Goal: Complete application form: Complete application form

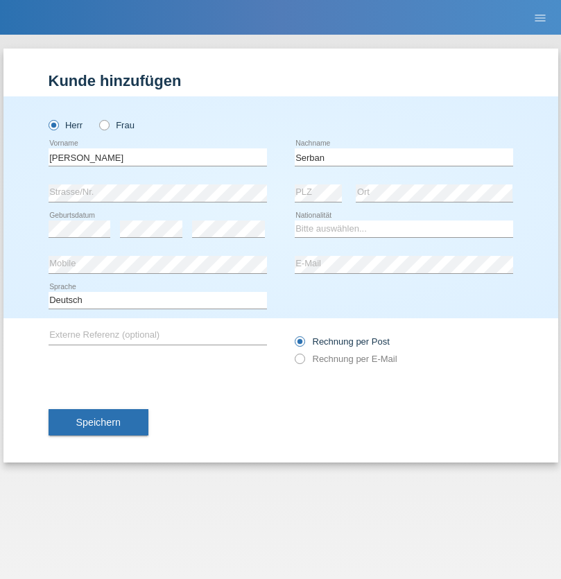
type input "Serban"
select select "MG"
select select "C"
select select "22"
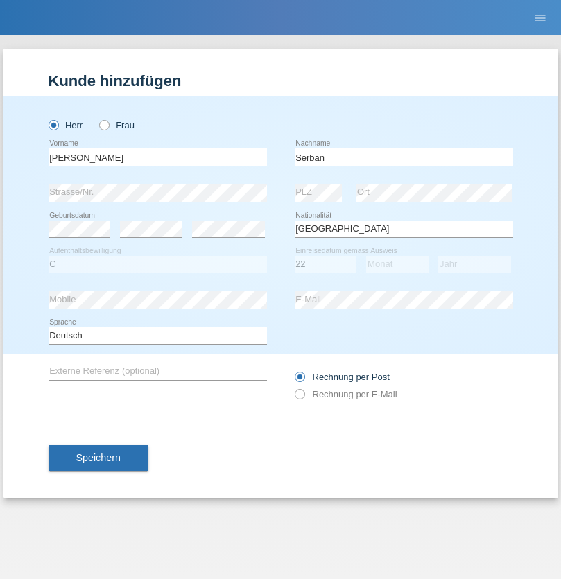
select select "06"
select select "2021"
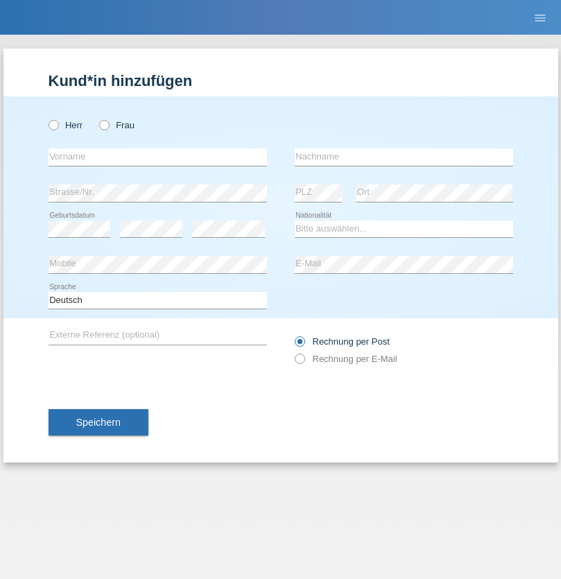
radio input "true"
click at [157, 157] on input "text" at bounding box center [158, 156] width 218 height 17
type input "Ousman"
click at [403, 157] on input "text" at bounding box center [404, 156] width 218 height 17
type input "Ly"
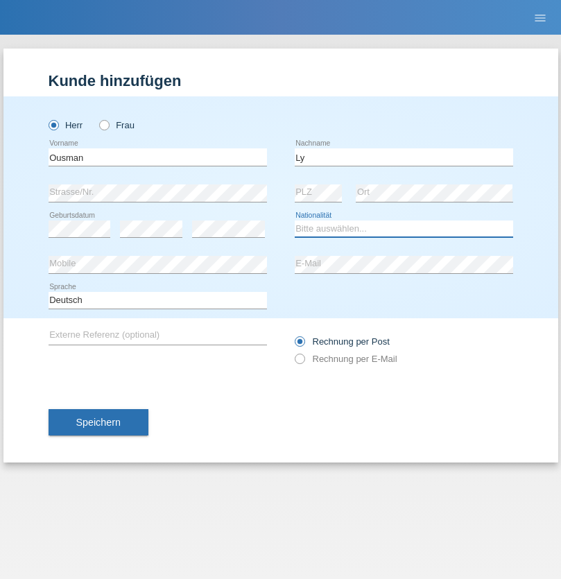
select select "GN"
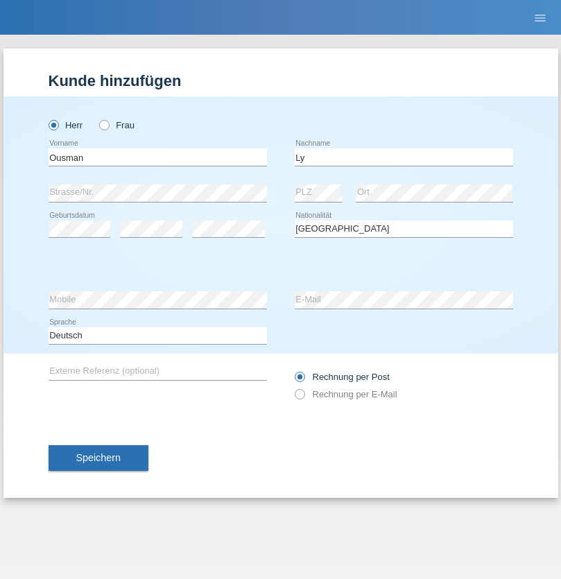
select select "C"
select select "06"
select select "08"
select select "2019"
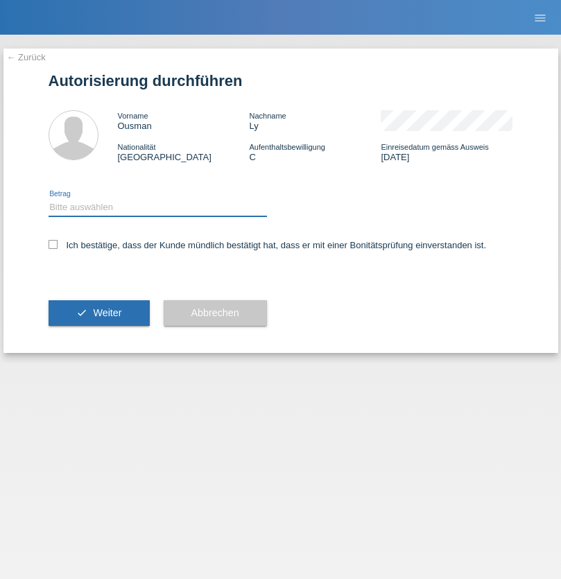
select select "1"
checkbox input "true"
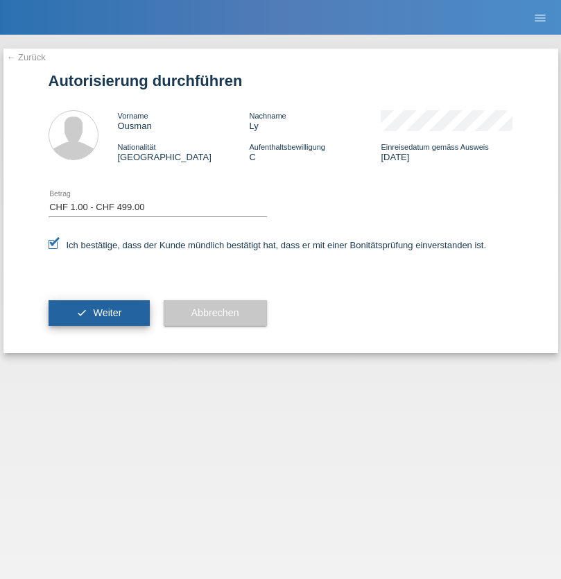
click at [98, 313] on span "Weiter" at bounding box center [107, 312] width 28 height 11
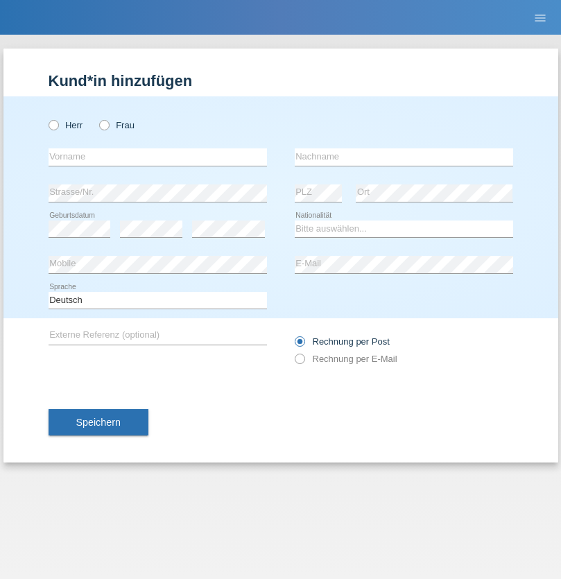
radio input "true"
click at [157, 157] on input "text" at bounding box center [158, 156] width 218 height 17
type input "[PERSON_NAME]"
click at [403, 157] on input "text" at bounding box center [404, 156] width 218 height 17
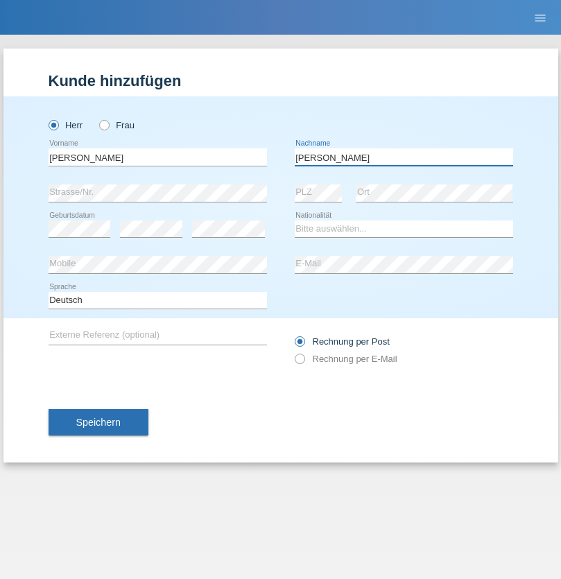
type input "Ben Mansour"
select select "CH"
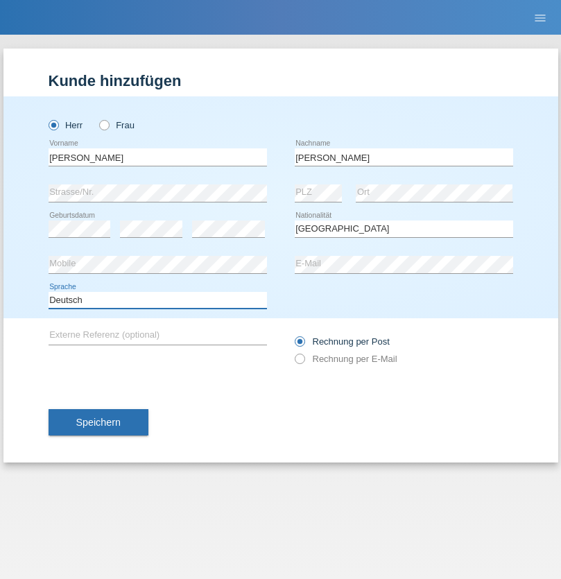
select select "en"
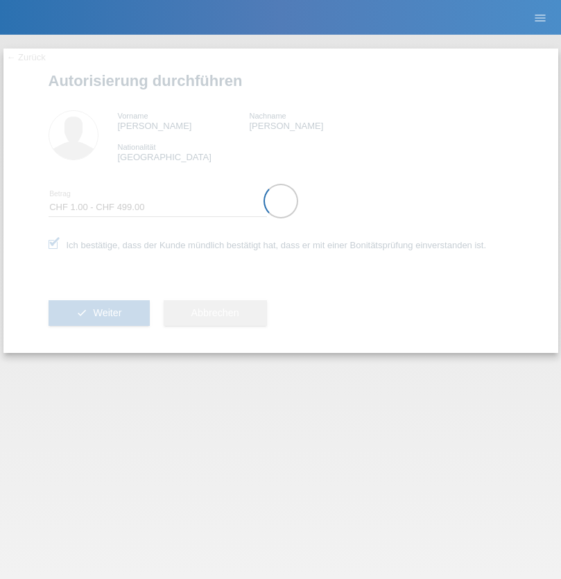
select select "1"
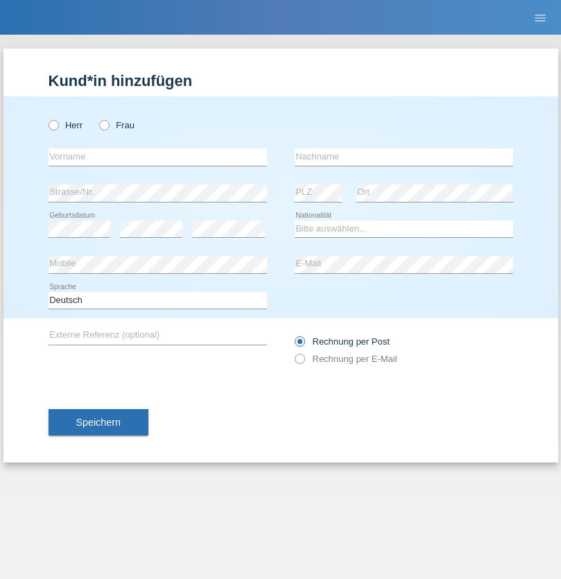
radio input "true"
click at [157, 157] on input "text" at bounding box center [158, 156] width 218 height 17
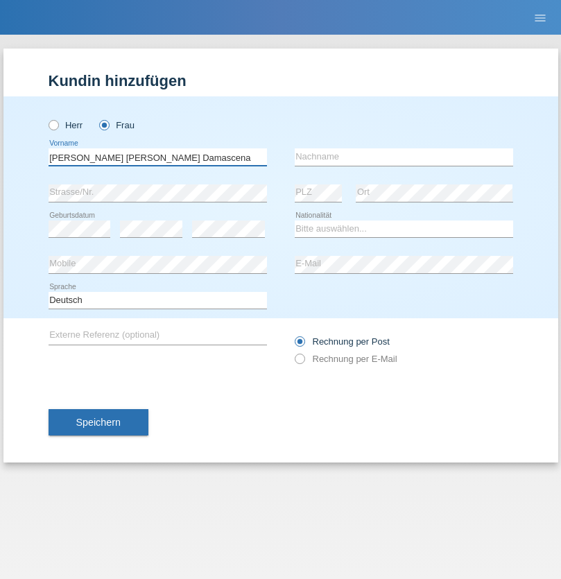
type input "Eva liana Damascena"
click at [403, 157] on input "text" at bounding box center [404, 156] width 218 height 17
type input "Rufino"
select select "CH"
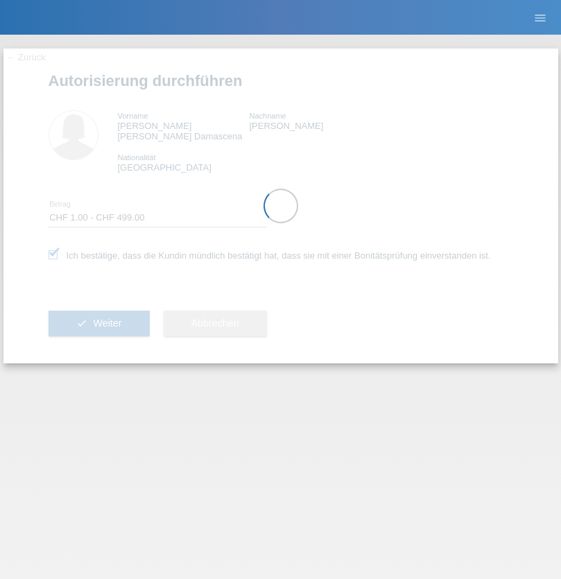
select select "1"
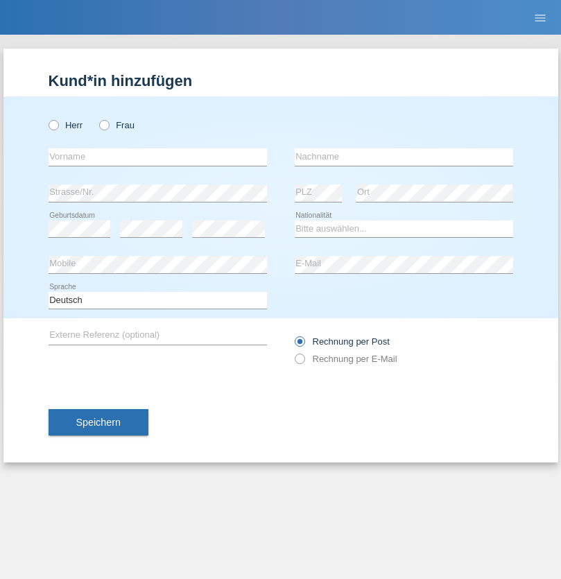
radio input "true"
click at [157, 157] on input "text" at bounding box center [158, 156] width 218 height 17
type input "Oliver"
click at [403, 157] on input "text" at bounding box center [404, 156] width 218 height 17
type input "Hager"
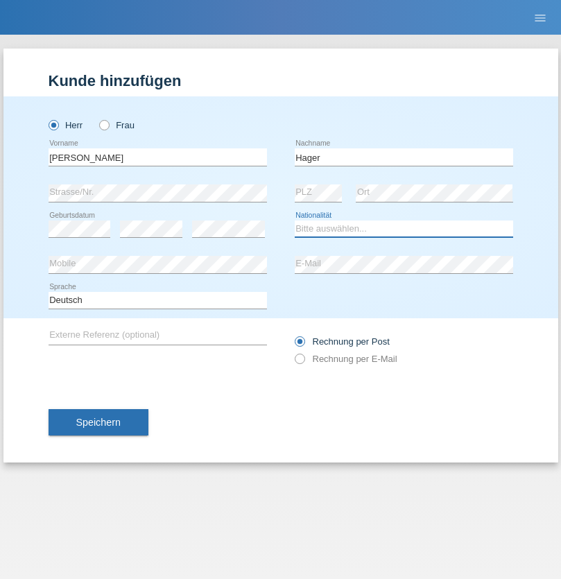
select select "CH"
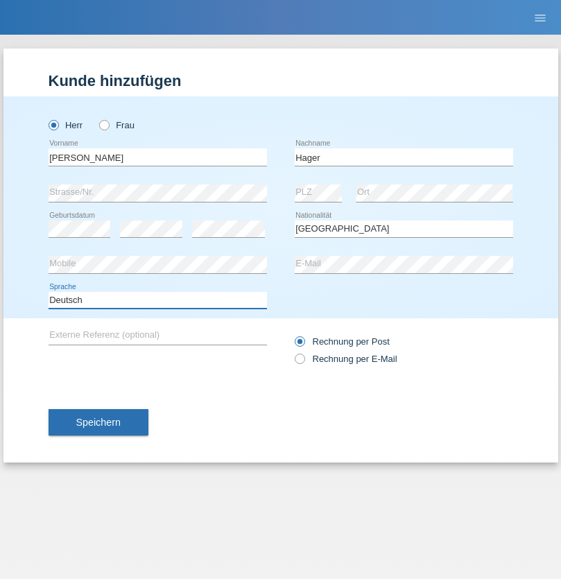
select select "en"
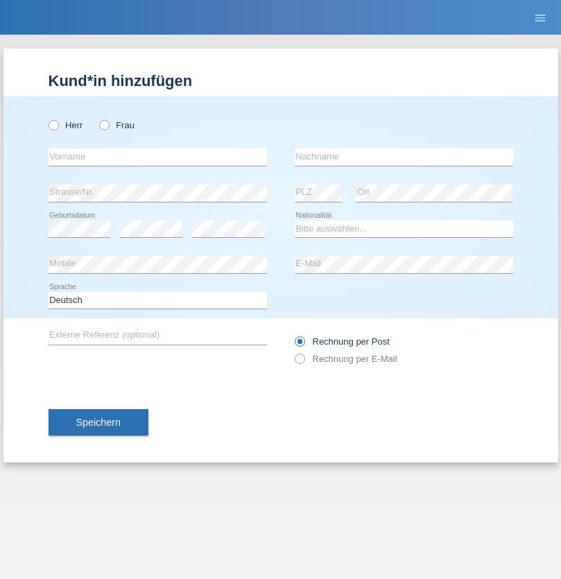
radio input "true"
click at [157, 157] on input "text" at bounding box center [158, 156] width 218 height 17
type input "[PERSON_NAME]"
click at [403, 157] on input "text" at bounding box center [404, 156] width 218 height 17
type input "Baloh"
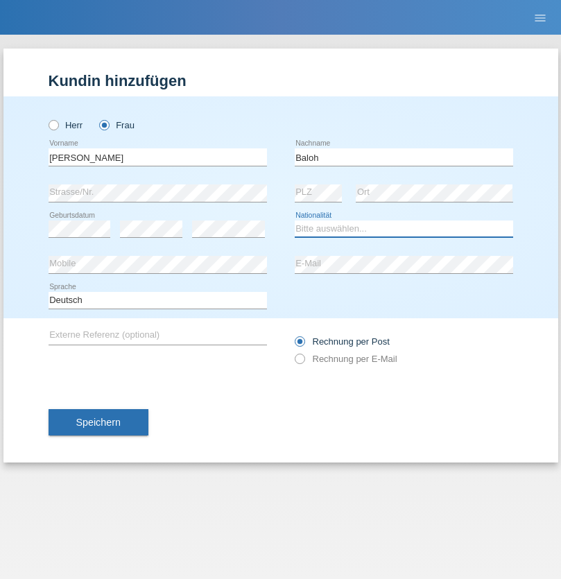
select select "UA"
select select "C"
select select "09"
select select "05"
radio input "true"
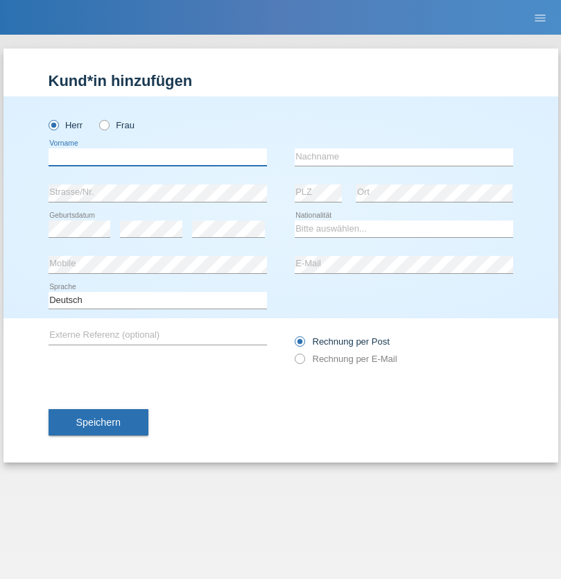
click at [157, 157] on input "text" at bounding box center [158, 156] width 218 height 17
type input "[PERSON_NAME]"
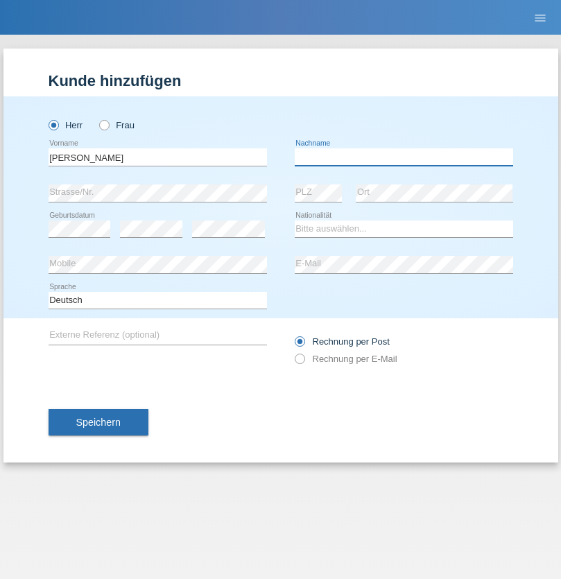
click at [403, 157] on input "text" at bounding box center [404, 156] width 218 height 17
type input "[PERSON_NAME]"
select select "ES"
select select "C"
select select "21"
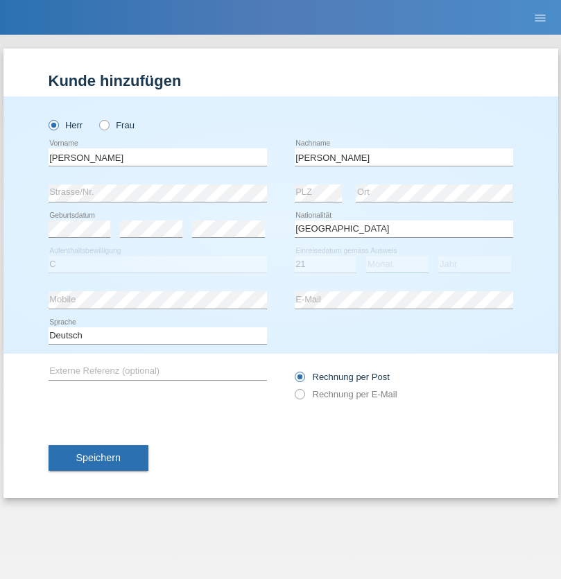
select select "10"
select select "2020"
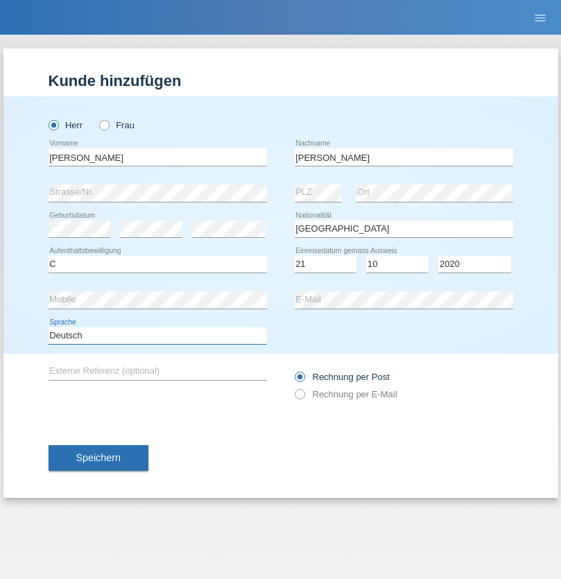
select select "en"
